Goal: Navigation & Orientation: Find specific page/section

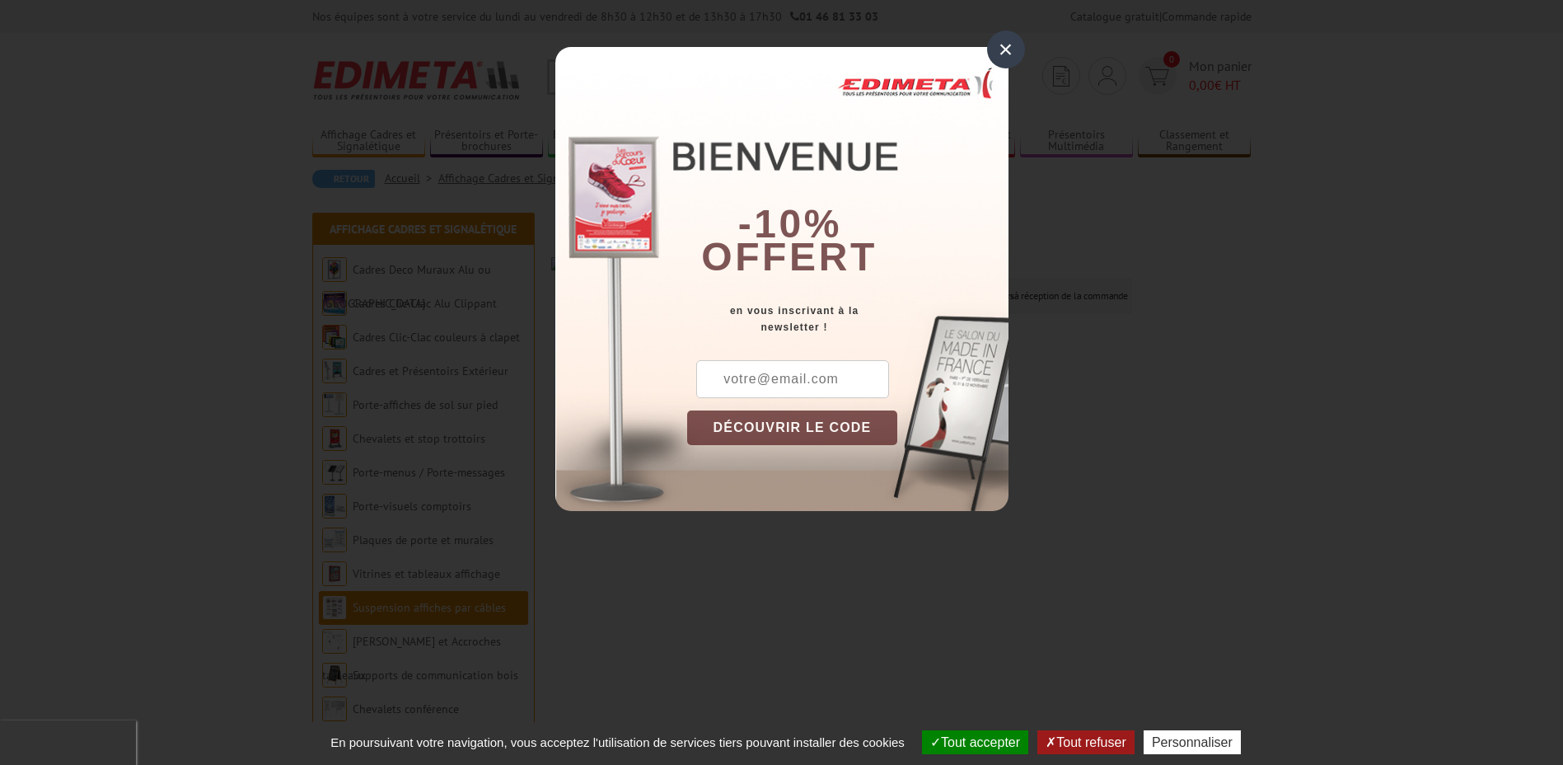
click at [1011, 50] on div "×" at bounding box center [1006, 49] width 38 height 38
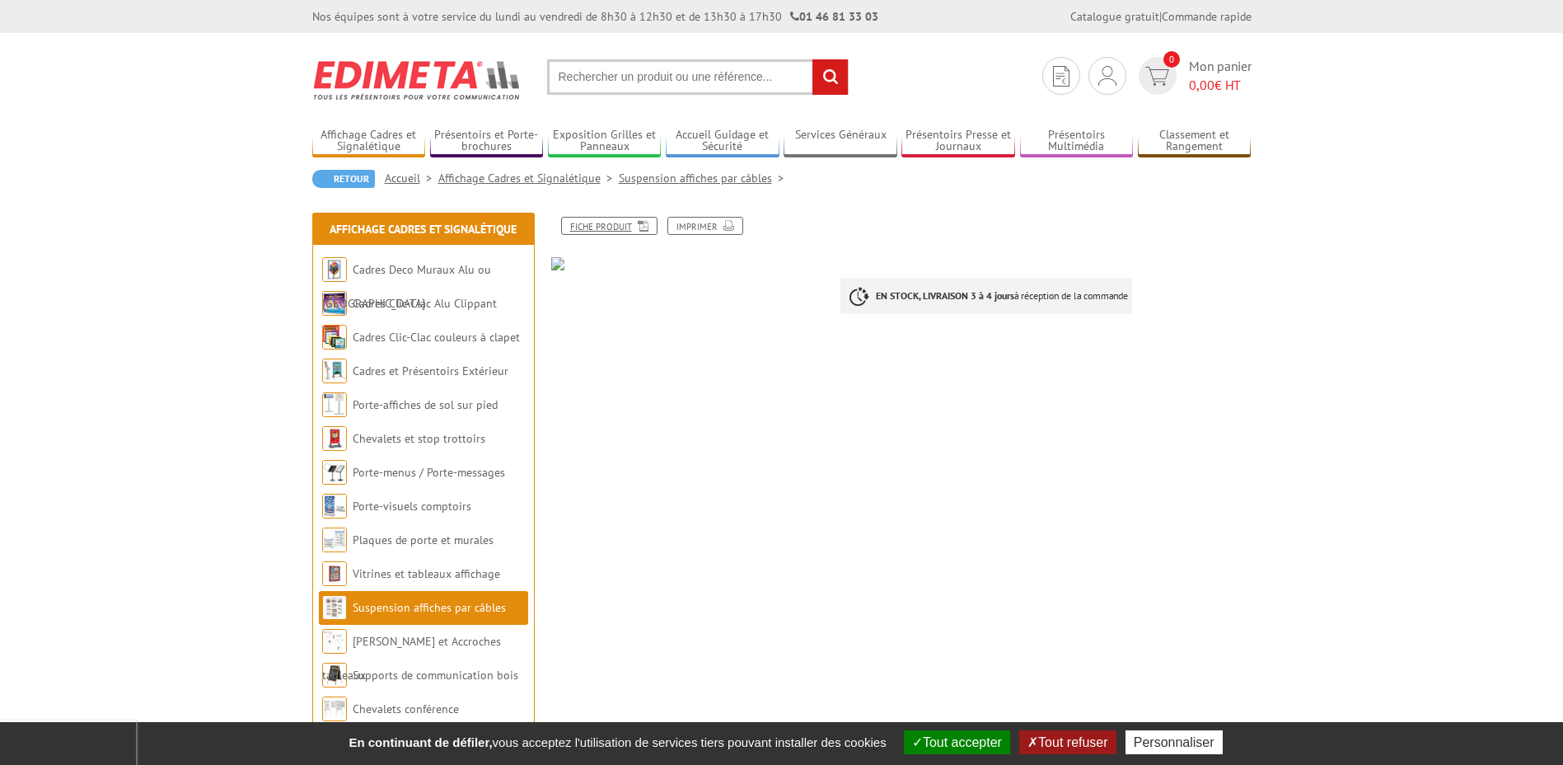
click at [613, 222] on link "Fiche produit" at bounding box center [609, 226] width 96 height 18
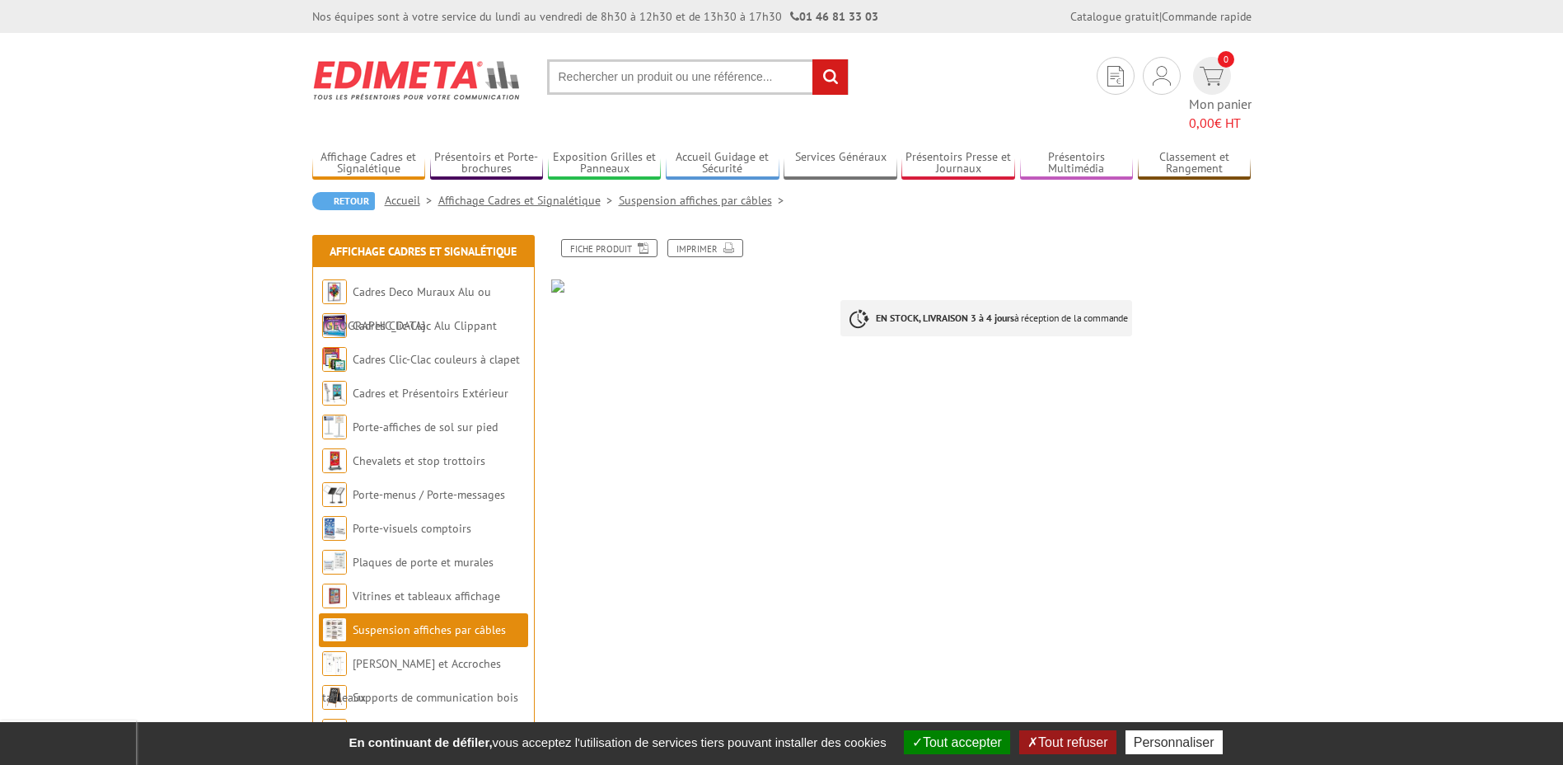
click at [555, 193] on link "Affichage Cadres et Signalétique" at bounding box center [528, 200] width 180 height 15
